Goal: Transaction & Acquisition: Purchase product/service

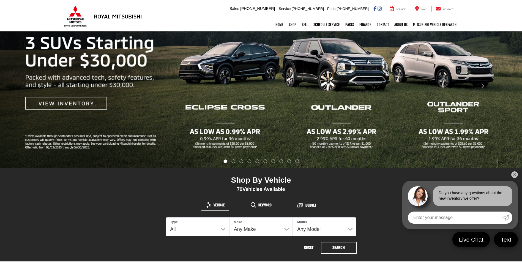
scroll to position [110, 0]
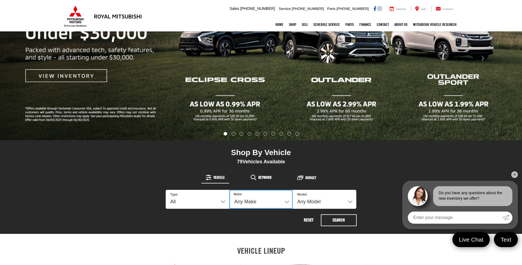
click at [280, 201] on select "Any Make Buick Chevrolet Dodge Ford GMC Hyundai Jeep Kia Mazda Mitsubishi Nissa…" at bounding box center [261, 199] width 64 height 19
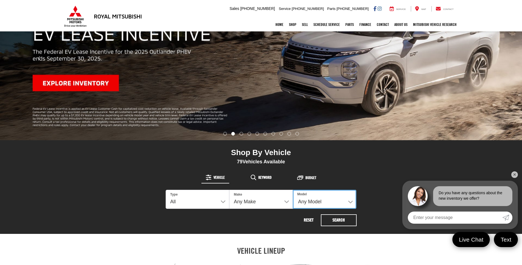
click at [344, 203] on select "Any Model Altima Bronco Sport Camry Charger Eclipse Cross Encore GX F-150 Grand…" at bounding box center [325, 199] width 64 height 19
click at [344, 205] on select "Any Model Altima Bronco Sport Camry Charger Eclipse Cross Encore GX F-150 Grand…" at bounding box center [325, 199] width 64 height 19
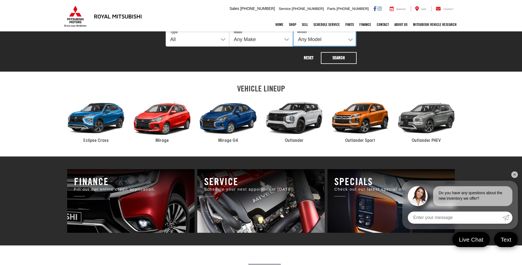
scroll to position [275, 0]
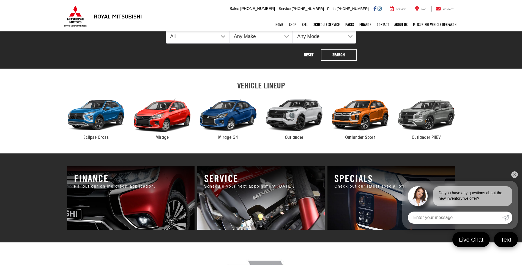
click at [83, 122] on div "2024 Mitsubishi Eclipse Cross" at bounding box center [96, 115] width 66 height 45
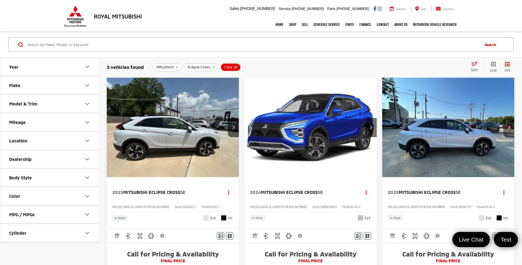
click at [510, 128] on icon "Next image" at bounding box center [509, 127] width 2 height 4
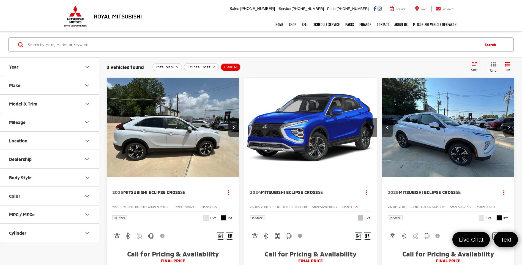
click at [510, 128] on icon "Next image" at bounding box center [509, 127] width 2 height 4
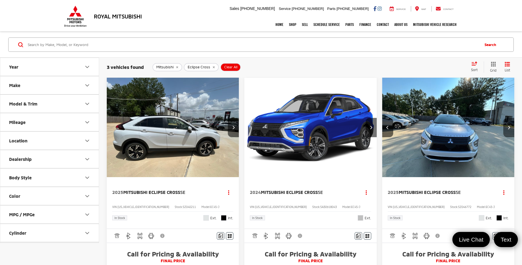
click at [510, 128] on icon "Next image" at bounding box center [509, 127] width 2 height 4
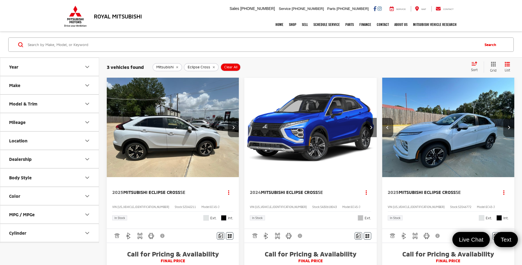
click at [510, 128] on icon "Next image" at bounding box center [509, 127] width 2 height 4
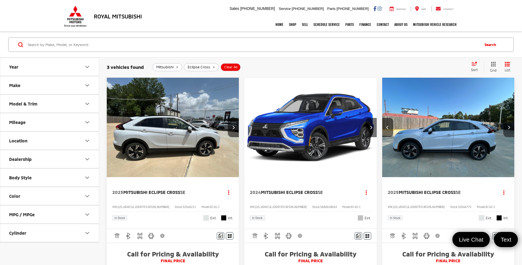
click at [510, 128] on icon "Next image" at bounding box center [509, 127] width 2 height 4
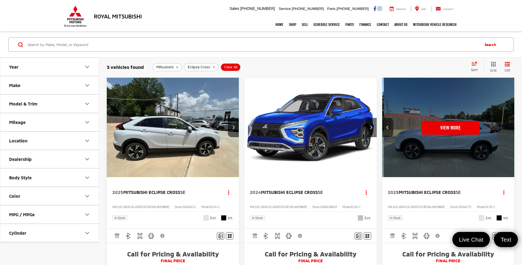
scroll to position [0, 665]
click at [510, 128] on div "View More" at bounding box center [448, 128] width 133 height 100
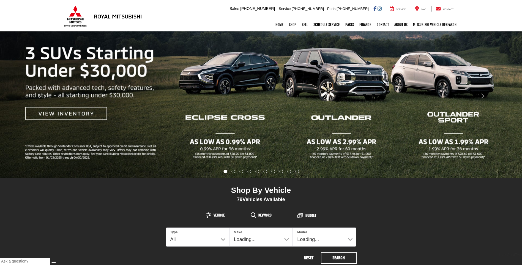
scroll to position [83, 0]
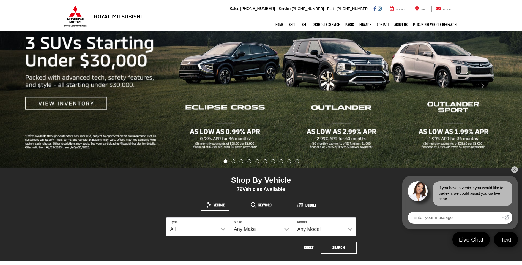
click at [515, 170] on link "✕" at bounding box center [515, 169] width 7 height 7
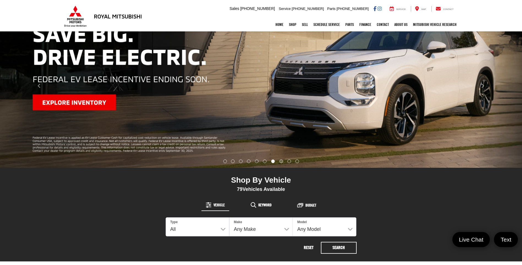
click at [282, 162] on li "Go to slide number 8." at bounding box center [281, 161] width 4 height 4
